Goal: Task Accomplishment & Management: Use online tool/utility

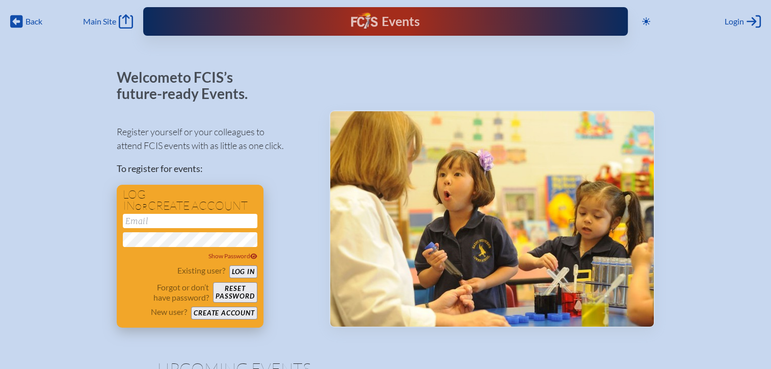
type input "[EMAIL_ADDRESS][DOMAIN_NAME]"
click at [249, 278] on div "Existing user? Log in Forgot or don’t have password? Reset password New user? C…" at bounding box center [190, 292] width 135 height 54
click at [249, 273] on button "Log in" at bounding box center [243, 271] width 28 height 13
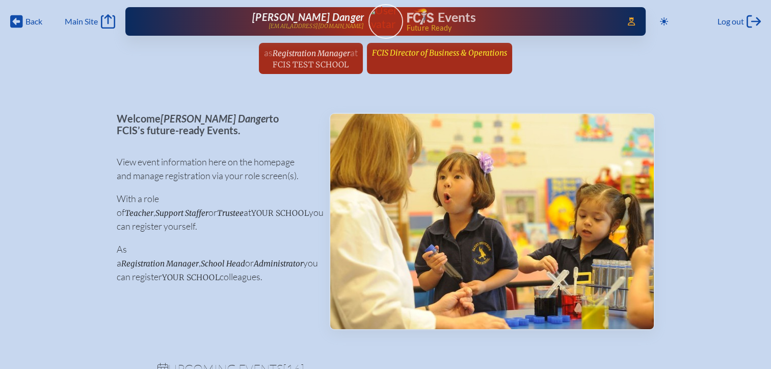
click at [434, 51] on span "FCIS Director of Business & Operations" at bounding box center [439, 53] width 135 height 10
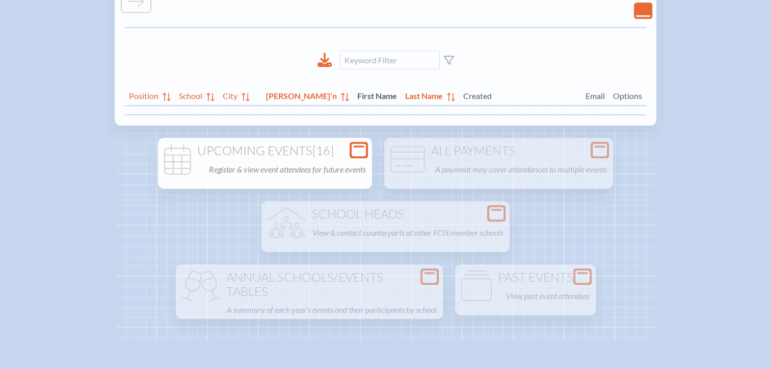
scroll to position [153, 0]
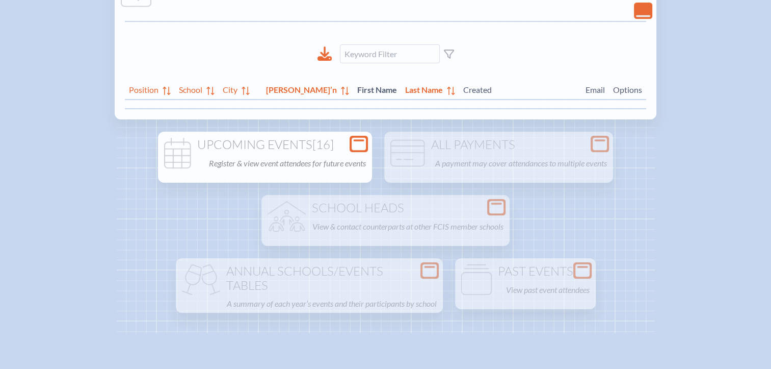
click at [363, 136] on div "Open Console" at bounding box center [359, 144] width 18 height 16
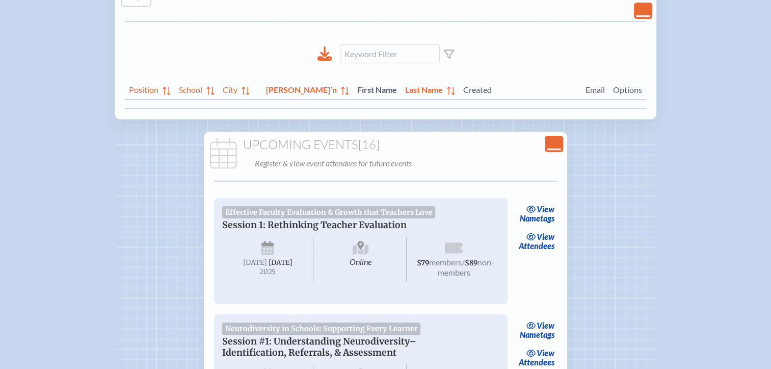
scroll to position [255, 0]
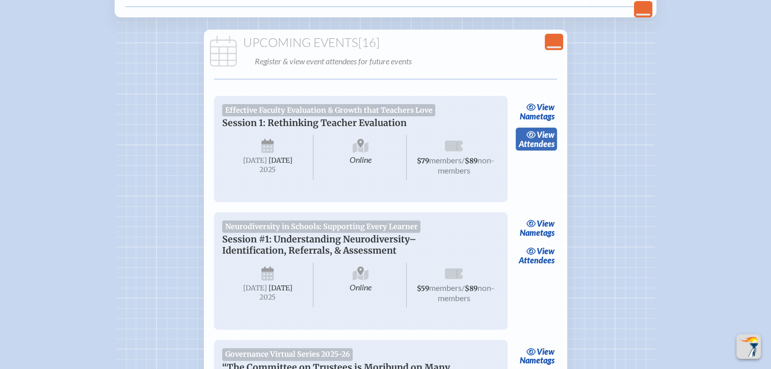
click at [529, 133] on icon at bounding box center [531, 134] width 9 height 7
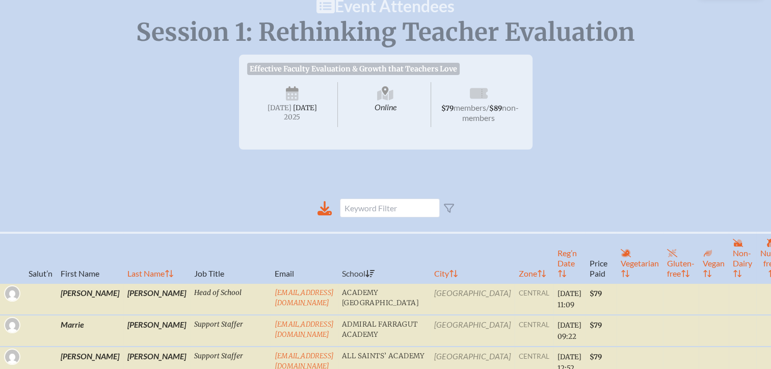
scroll to position [102, 8]
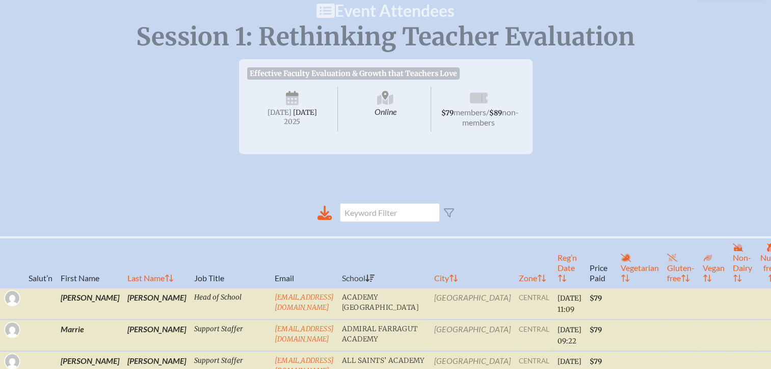
click at [444, 218] on icon at bounding box center [449, 213] width 10 height 10
